Goal: Check status: Check status

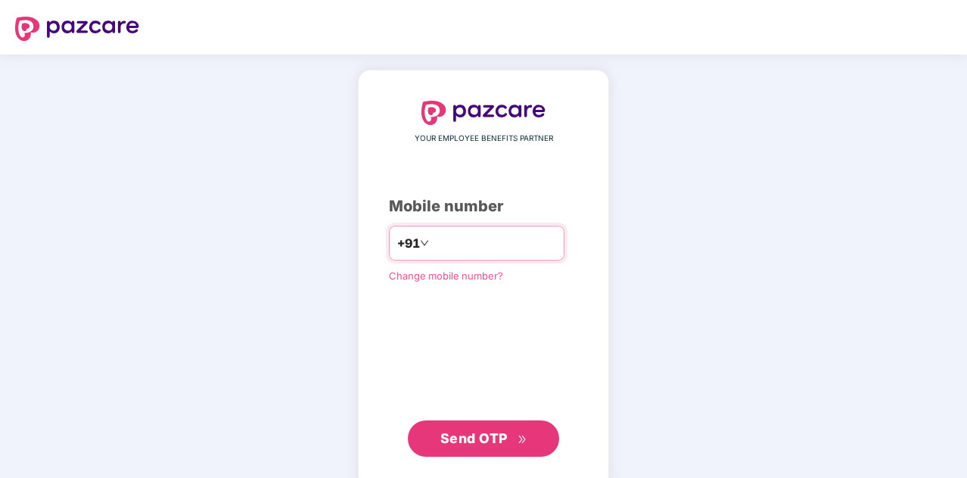
click at [495, 243] on input "number" at bounding box center [494, 243] width 124 height 24
type input "**********"
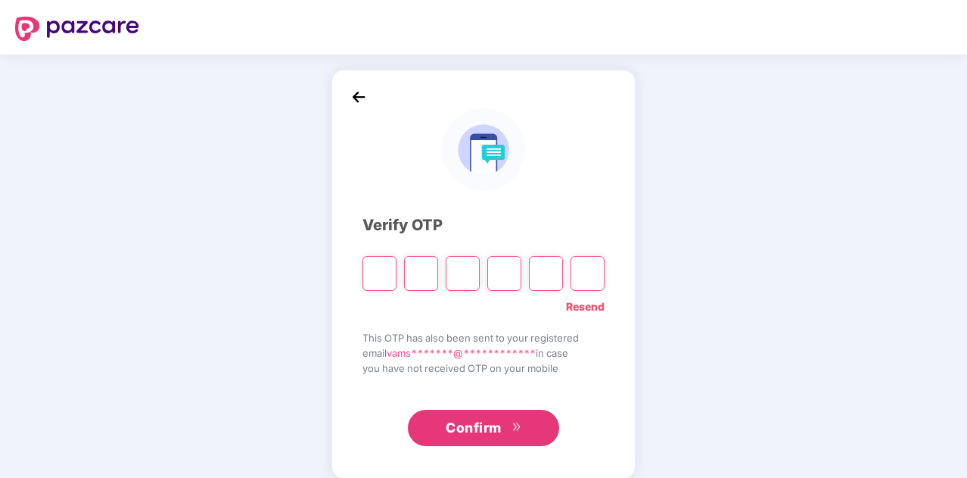
paste input "*"
type input "*"
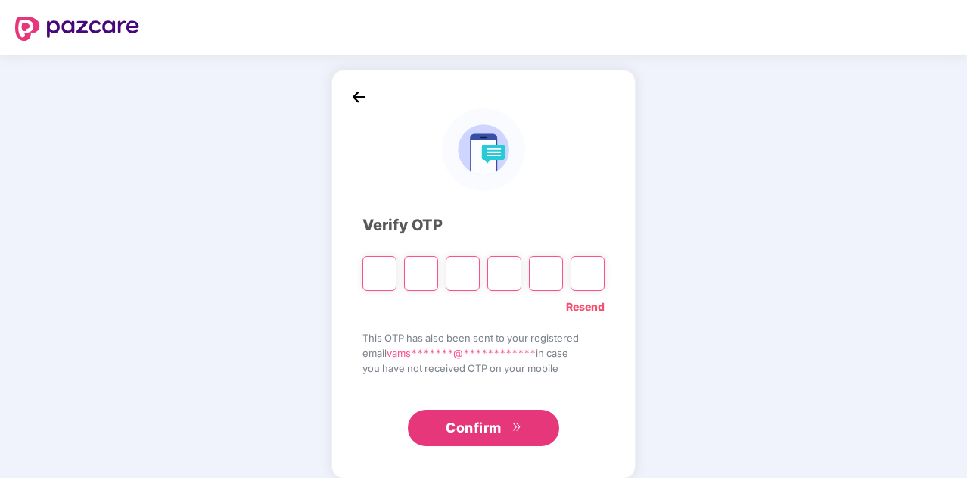
type input "*"
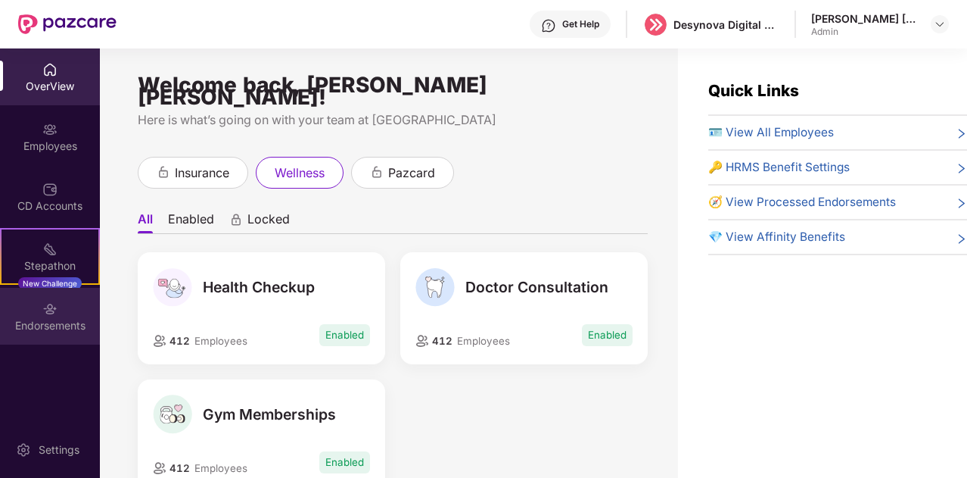
click at [50, 329] on div "Endorsements" at bounding box center [50, 325] width 100 height 15
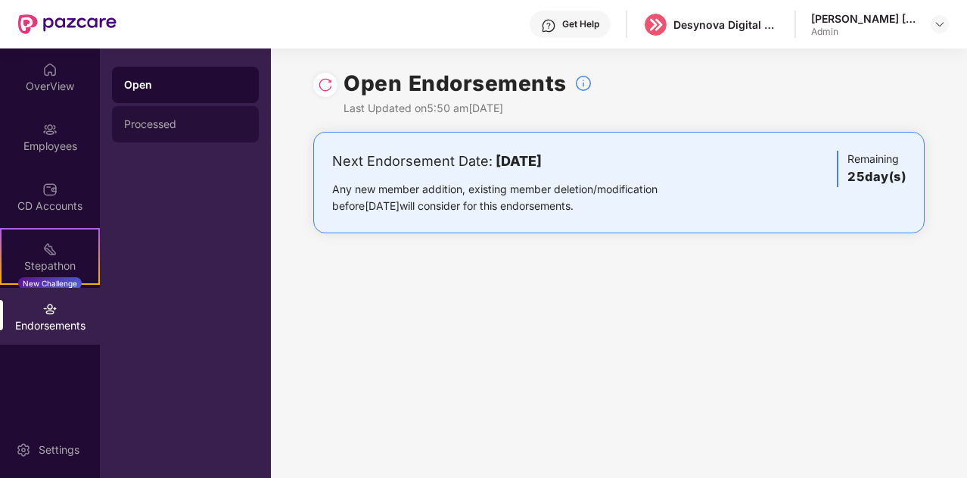
click at [203, 122] on div "Processed" at bounding box center [185, 124] width 123 height 12
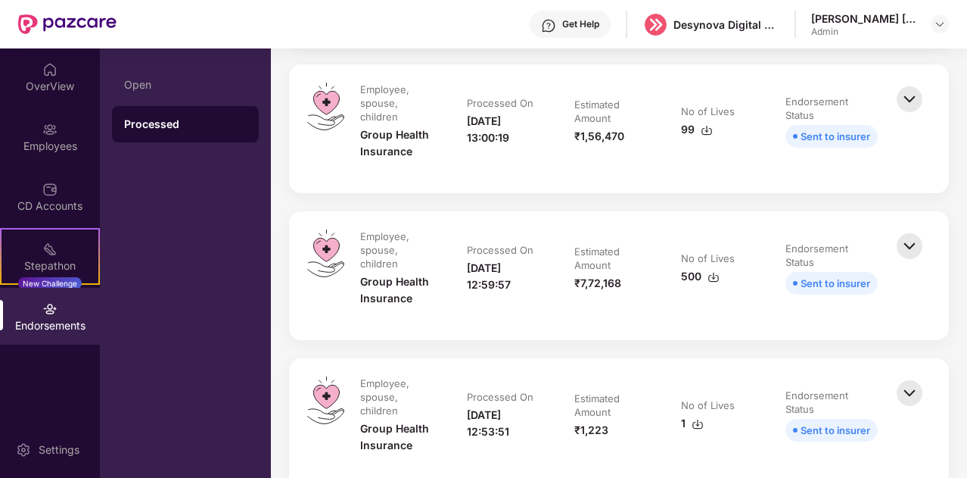
scroll to position [1514, 0]
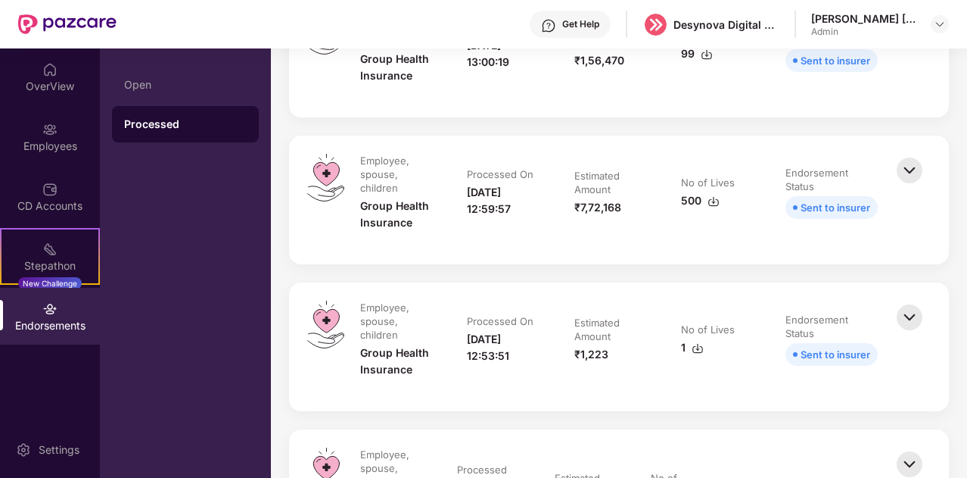
click at [908, 176] on img at bounding box center [909, 170] width 33 height 33
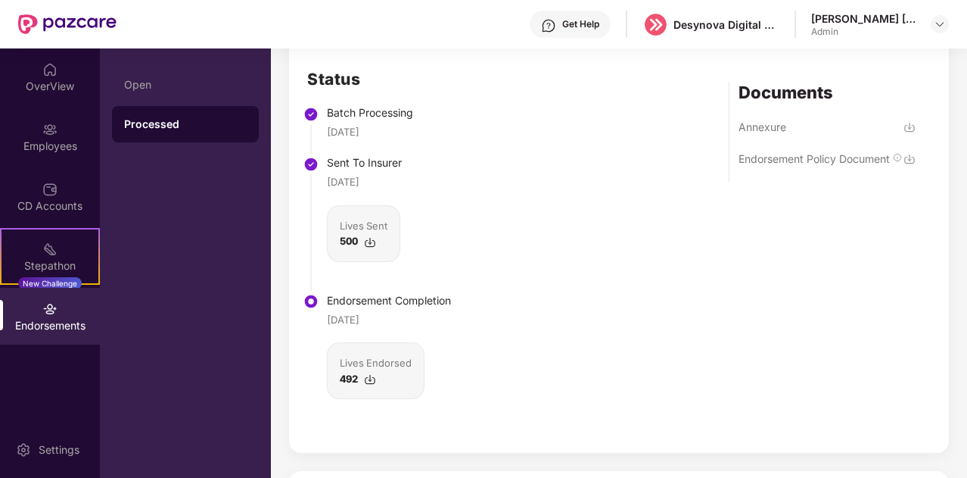
scroll to position [1816, 0]
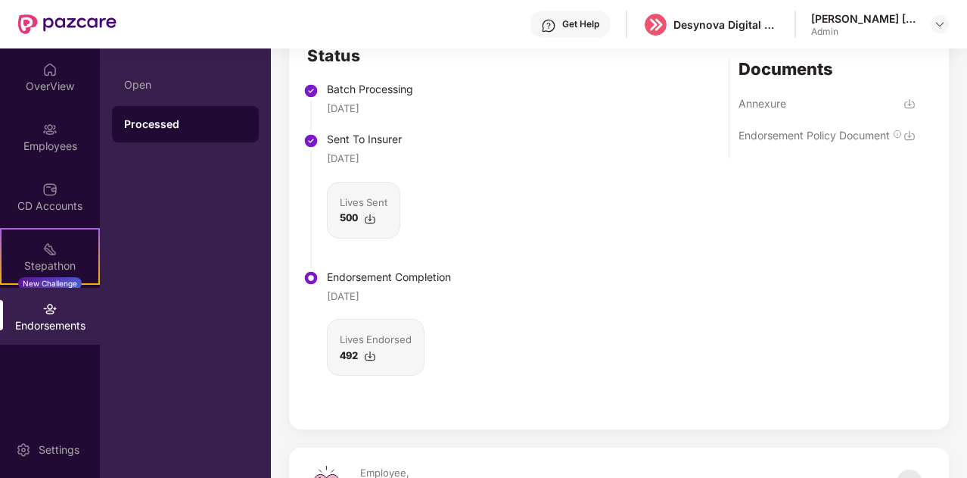
click at [372, 216] on img at bounding box center [370, 219] width 12 height 12
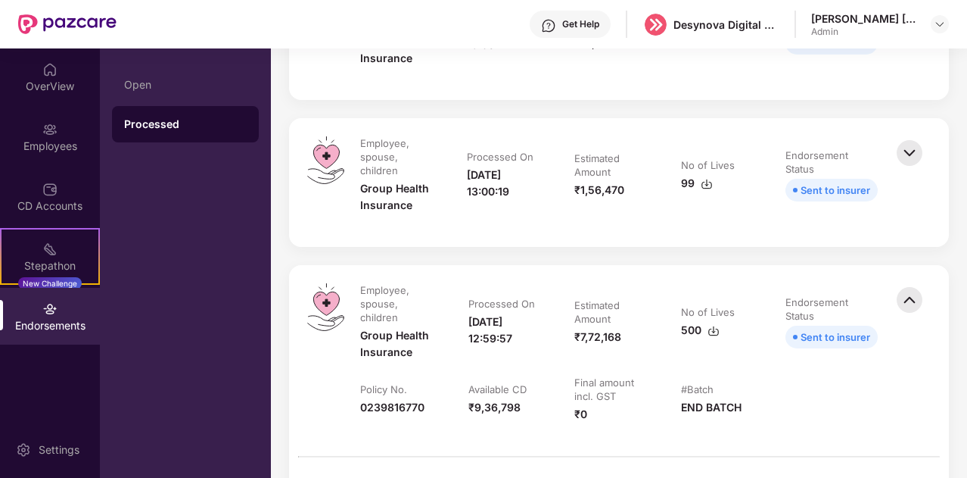
scroll to position [1362, 0]
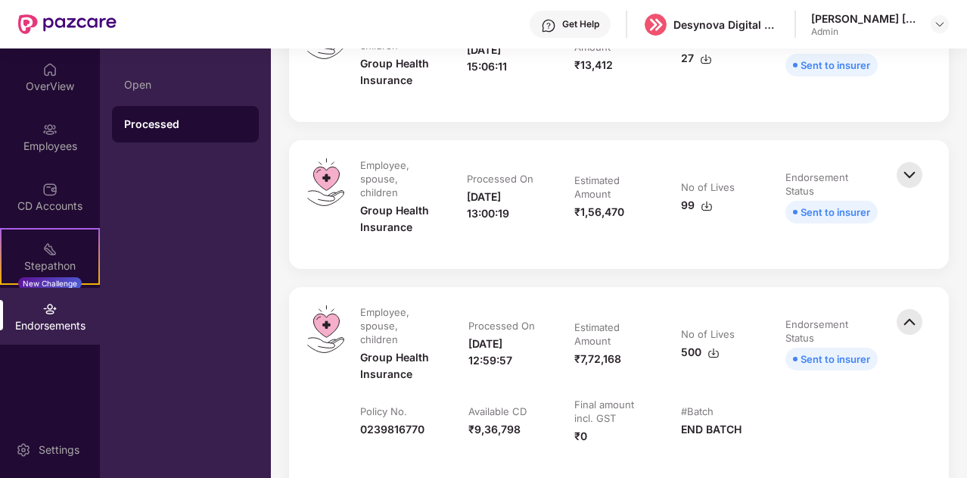
click at [705, 207] on img at bounding box center [707, 206] width 12 height 12
